Goal: Find specific page/section: Find specific page/section

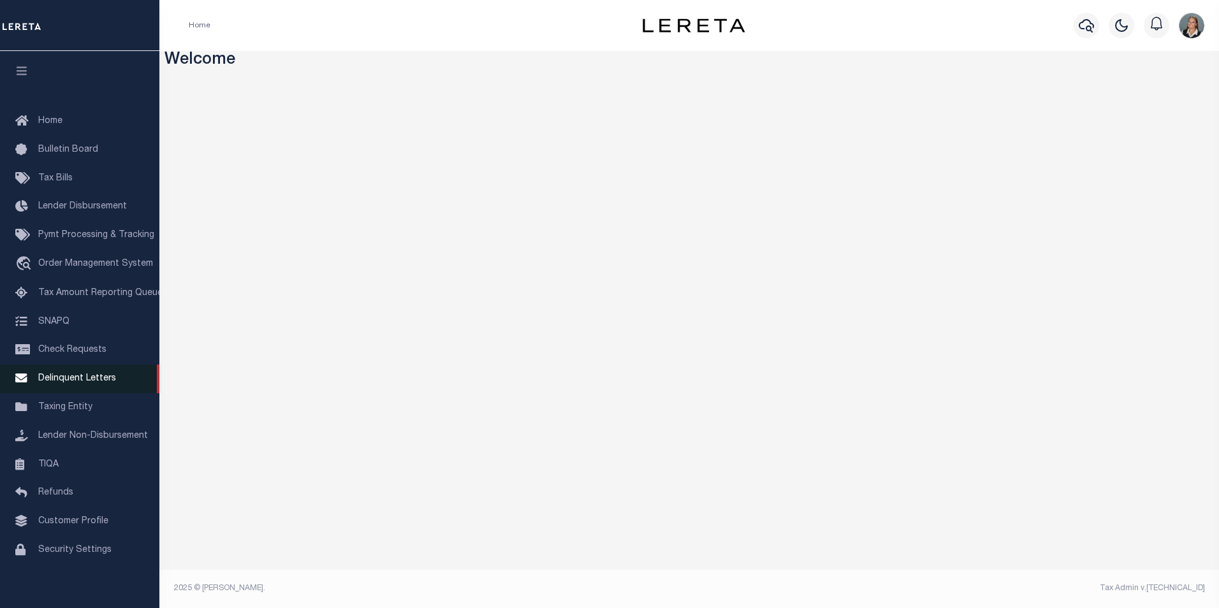
click at [82, 382] on span "Delinquent Letters" at bounding box center [77, 378] width 78 height 9
click at [1086, 28] on icon "button" at bounding box center [1086, 25] width 15 height 15
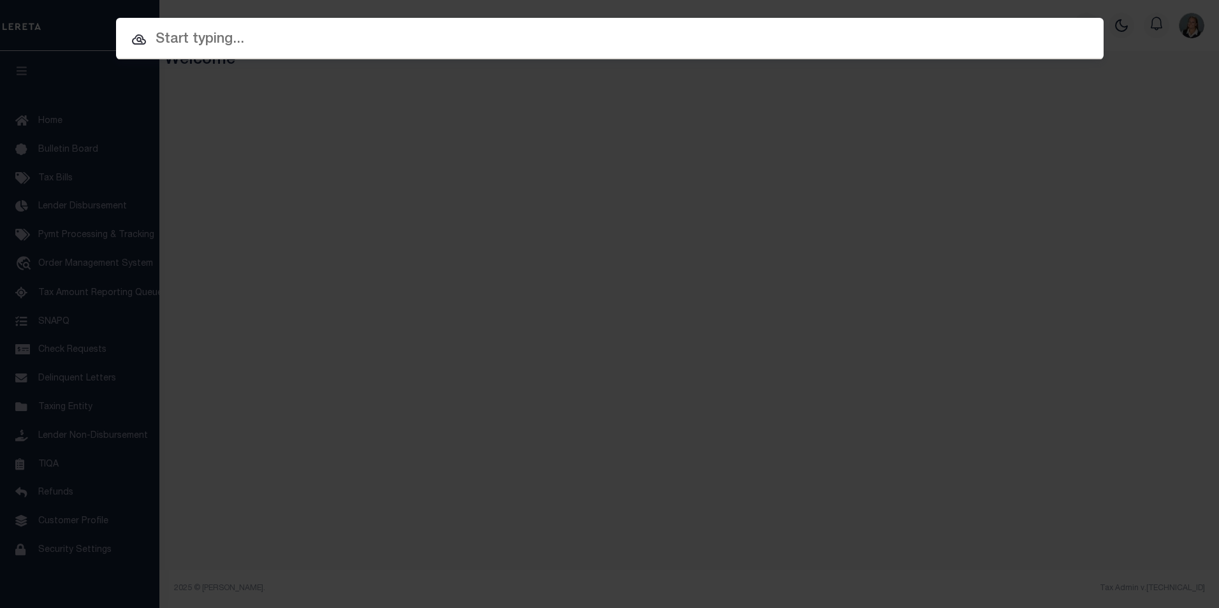
click at [593, 33] on input "text" at bounding box center [609, 40] width 987 height 22
paste input "3359605"
type input "3359605"
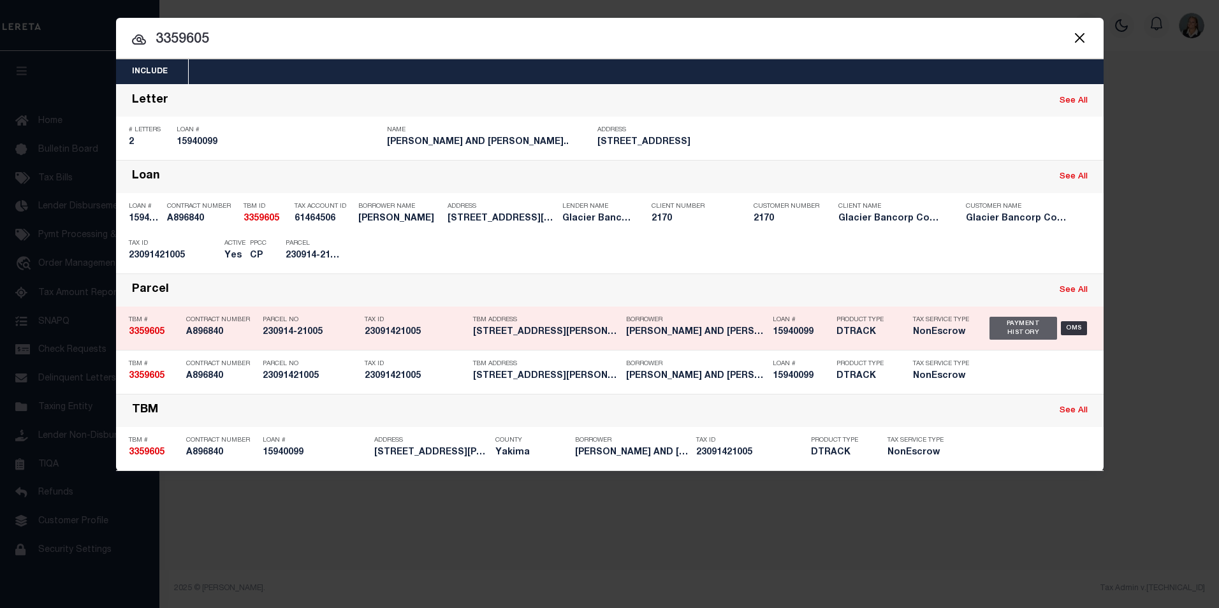
click at [1003, 335] on div "Payment History" at bounding box center [1023, 328] width 68 height 23
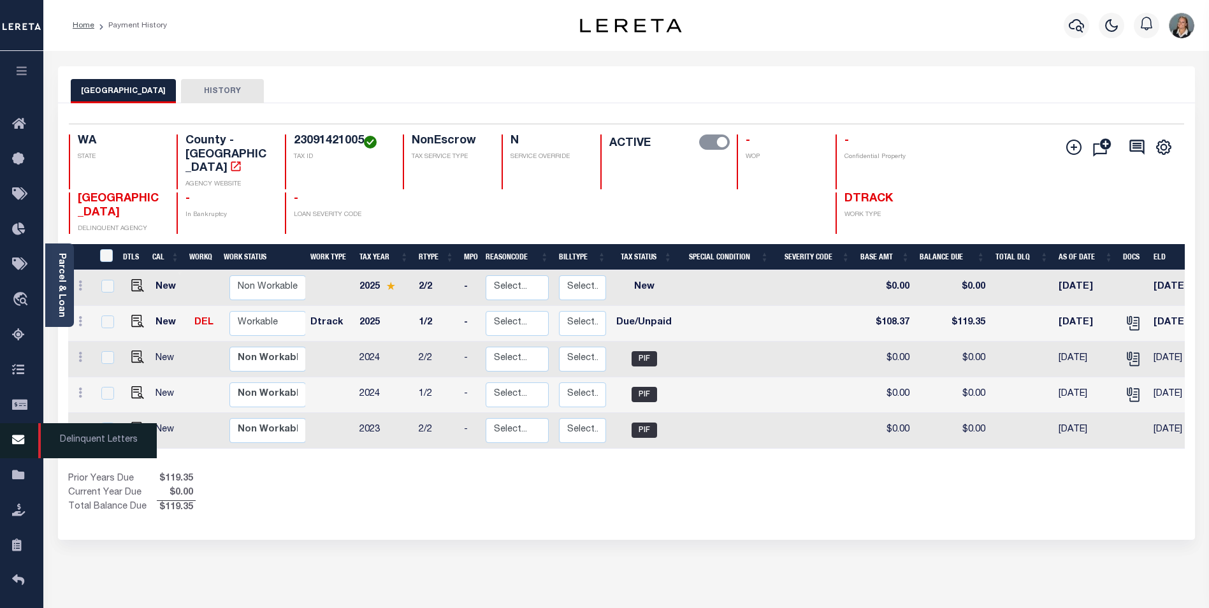
click at [52, 439] on span "Delinquent Letters" at bounding box center [97, 440] width 119 height 35
